Goal: Task Accomplishment & Management: Manage account settings

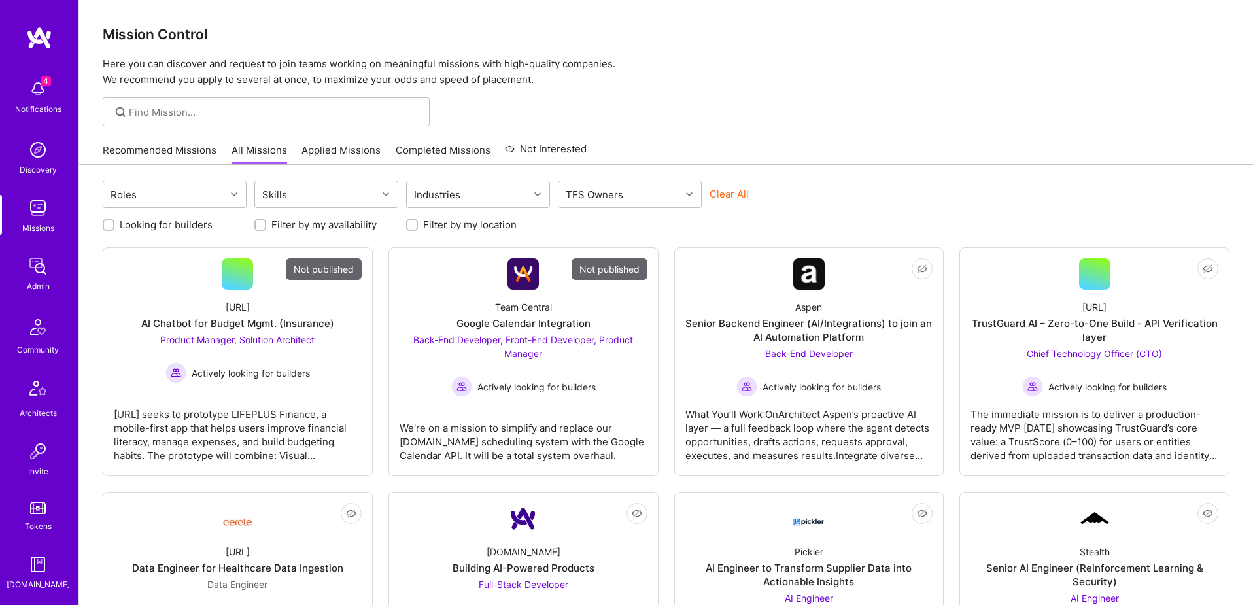
scroll to position [230, 0]
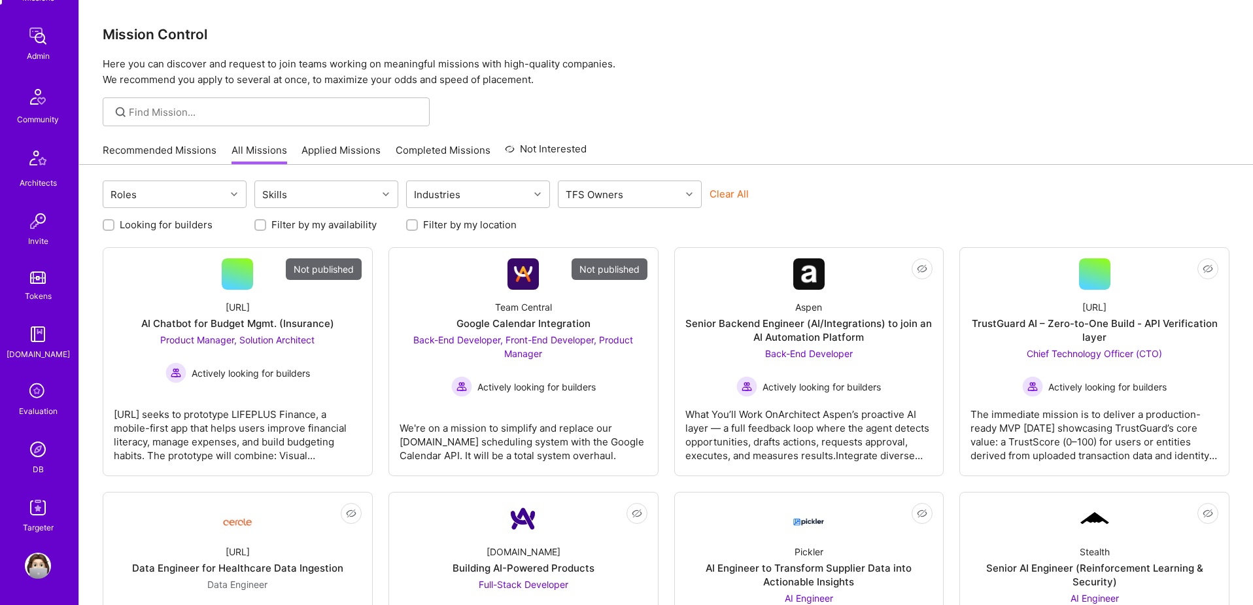
click at [45, 455] on img at bounding box center [38, 449] width 26 height 26
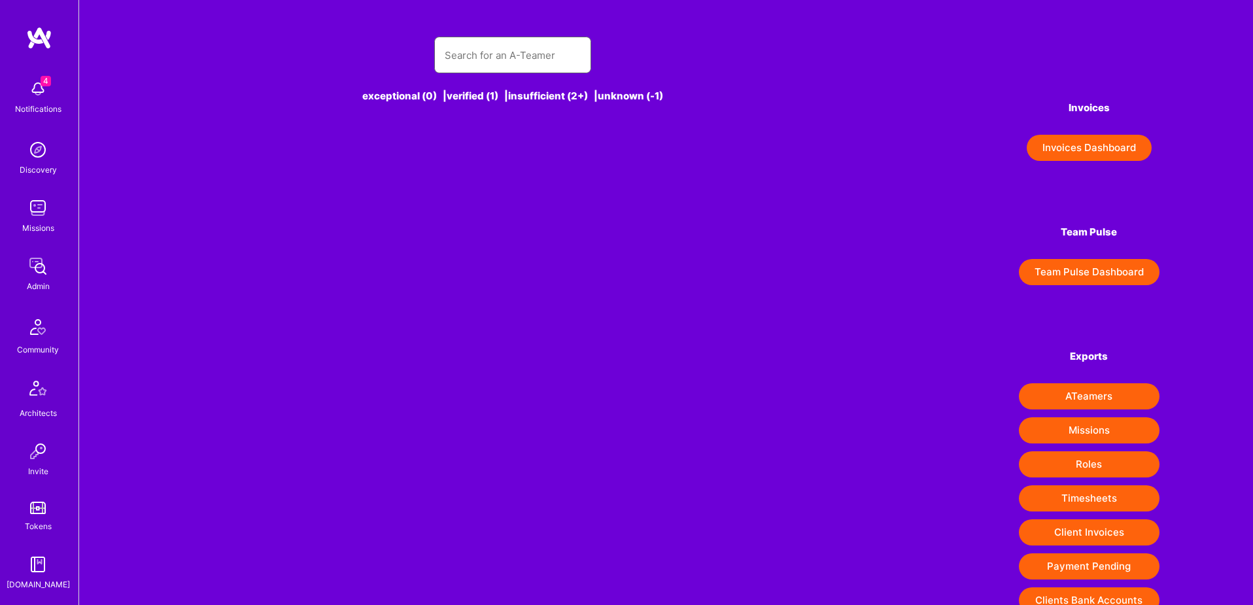
click at [532, 61] on input "text" at bounding box center [513, 55] width 136 height 33
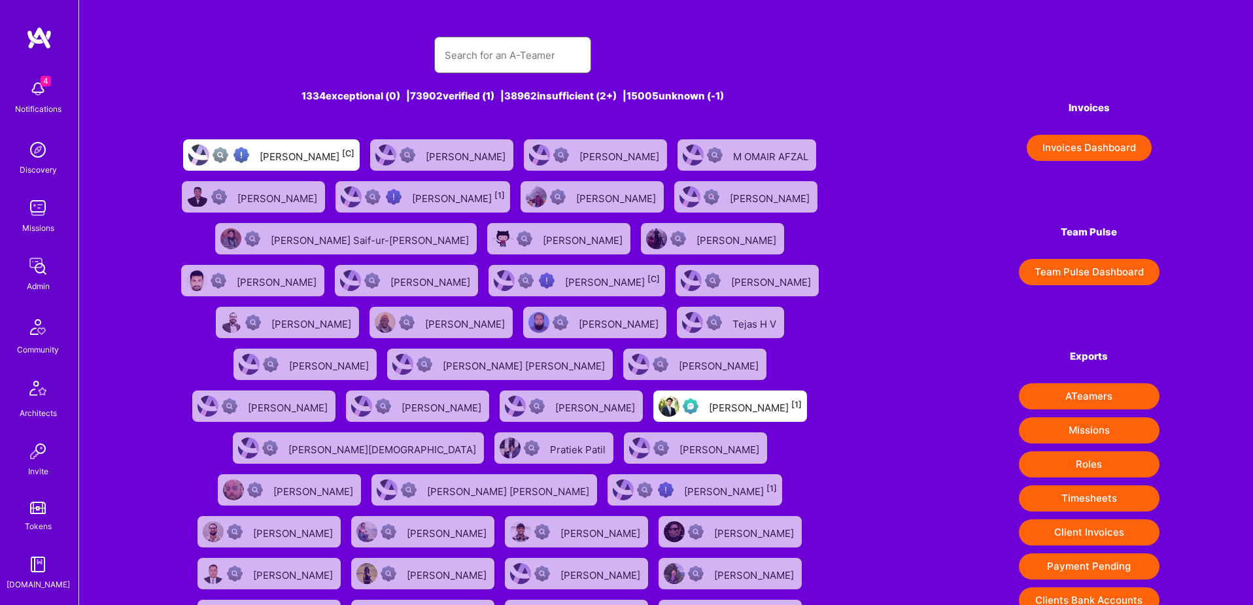
paste input "[EMAIL_ADDRESS][DOMAIN_NAME]"
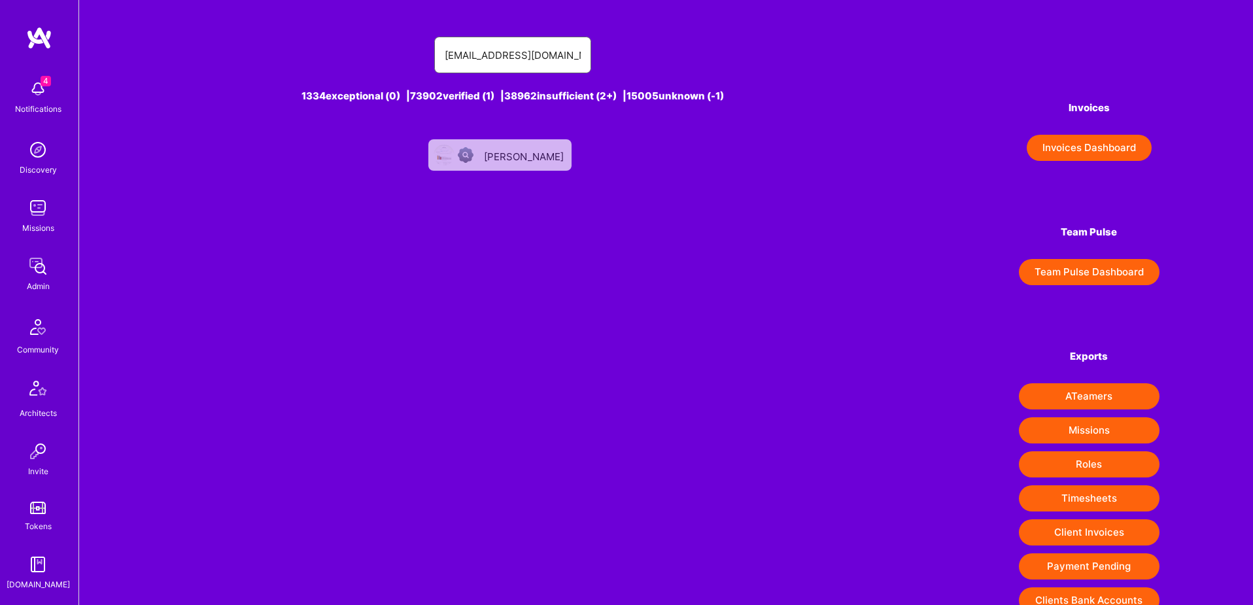
type input "[EMAIL_ADDRESS][DOMAIN_NAME]"
click at [513, 156] on div "[PERSON_NAME]" at bounding box center [525, 155] width 82 height 17
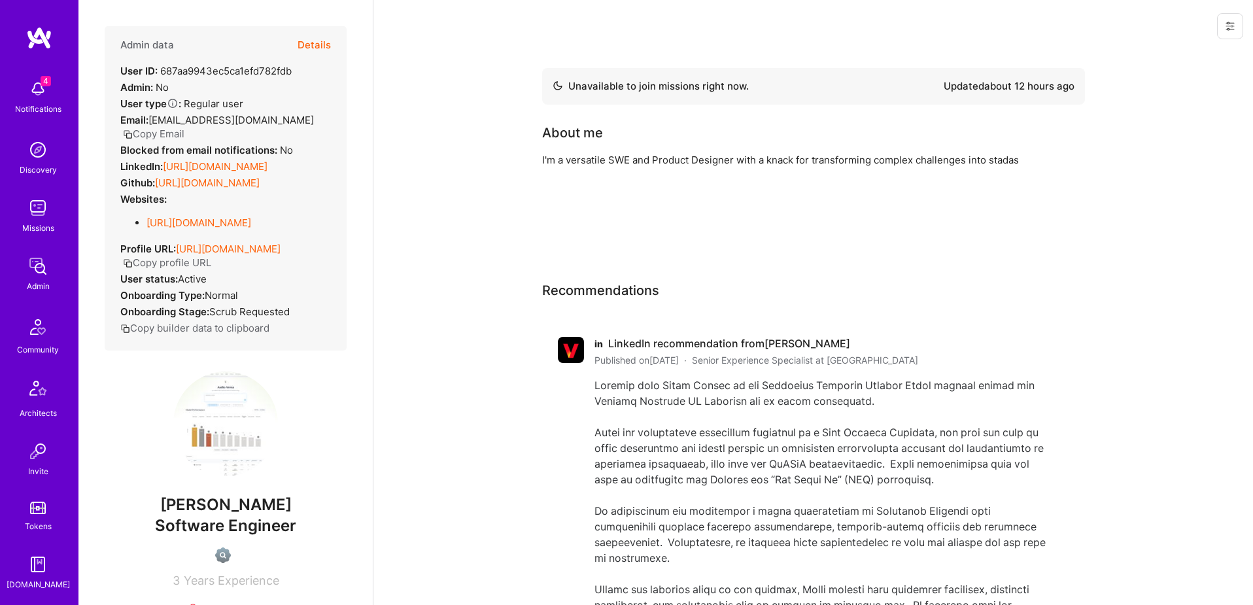
click at [1241, 21] on button at bounding box center [1230, 26] width 26 height 26
click at [1185, 123] on button "Delete User" at bounding box center [1174, 122] width 138 height 33
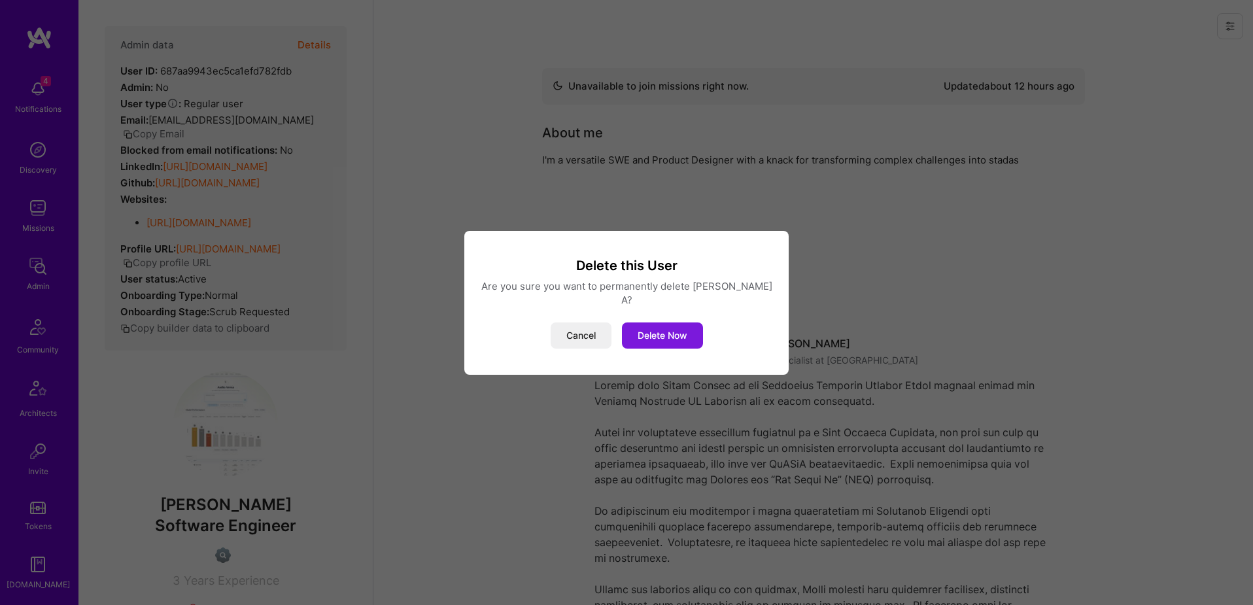
click at [668, 331] on button "Delete Now" at bounding box center [662, 335] width 81 height 26
